Goal: Task Accomplishment & Management: Use online tool/utility

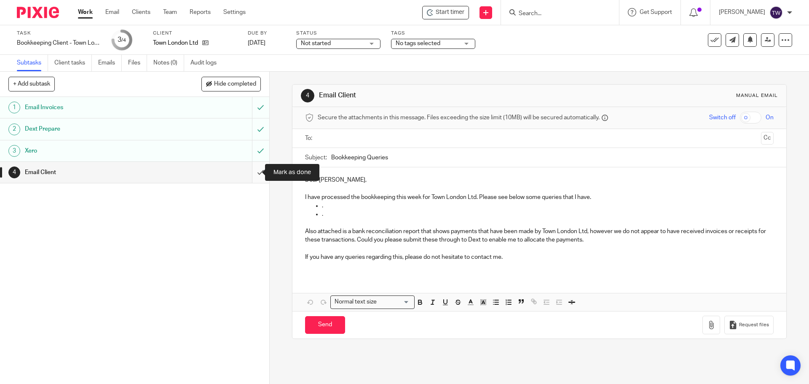
click at [257, 169] on input "submit" at bounding box center [134, 172] width 269 height 21
